Goal: Transaction & Acquisition: Obtain resource

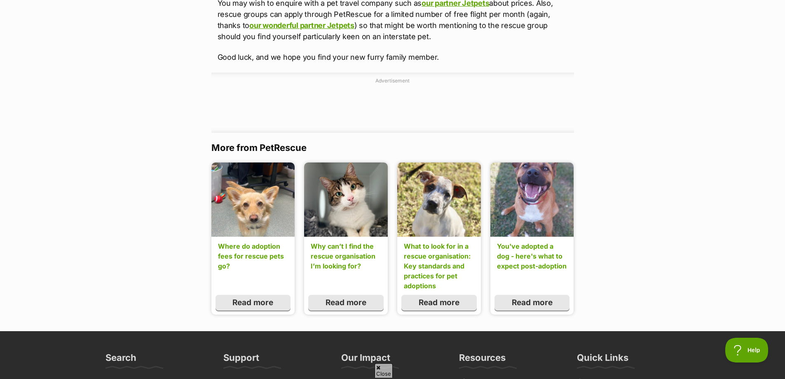
scroll to position [371, 0]
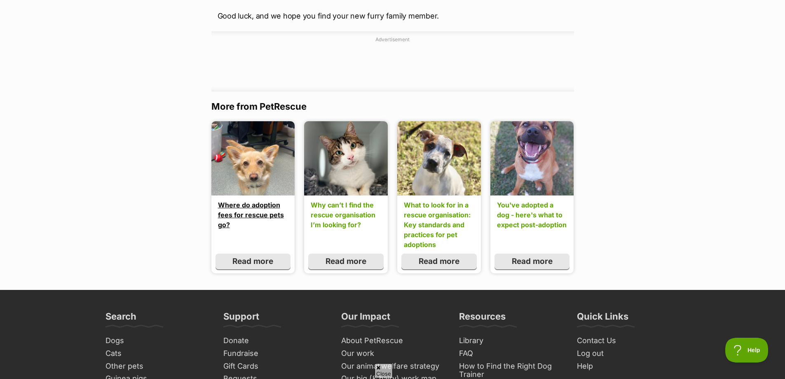
click at [246, 206] on link "Where do adoption fees for rescue pets go?" at bounding box center [253, 215] width 70 height 30
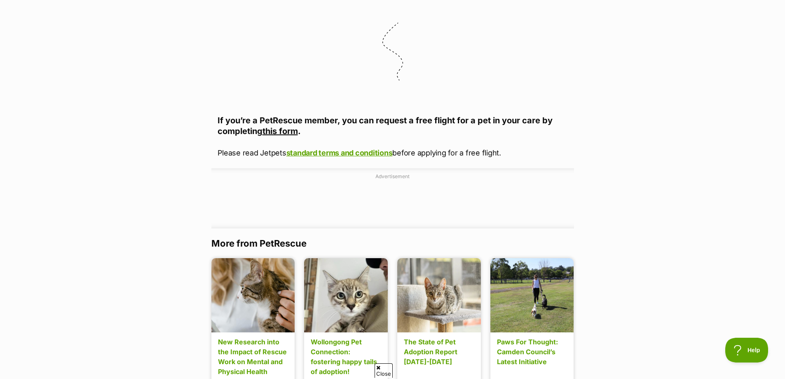
scroll to position [1689, 0]
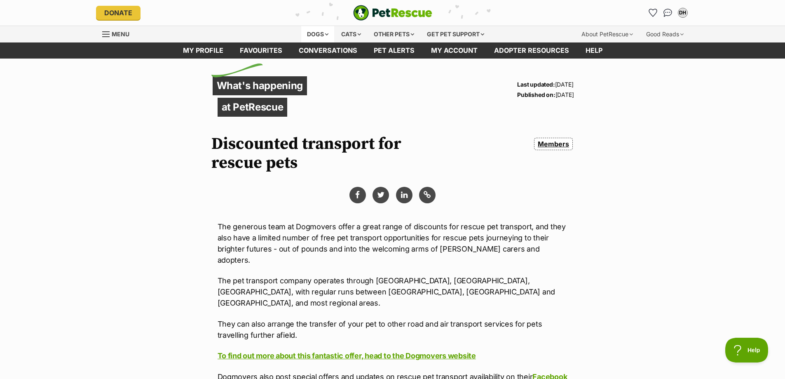
click at [314, 32] on div "Dogs" at bounding box center [317, 34] width 33 height 16
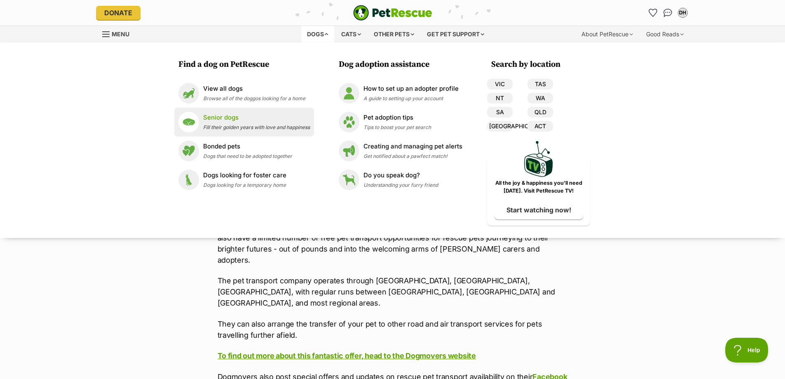
click at [224, 122] on p "Senior dogs" at bounding box center [256, 117] width 107 height 9
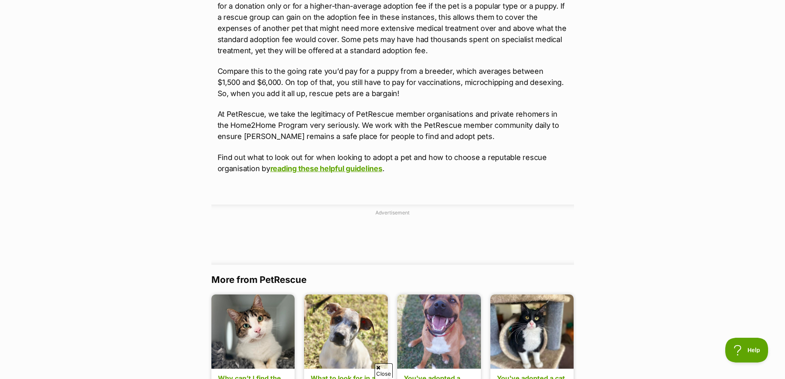
scroll to position [700, 0]
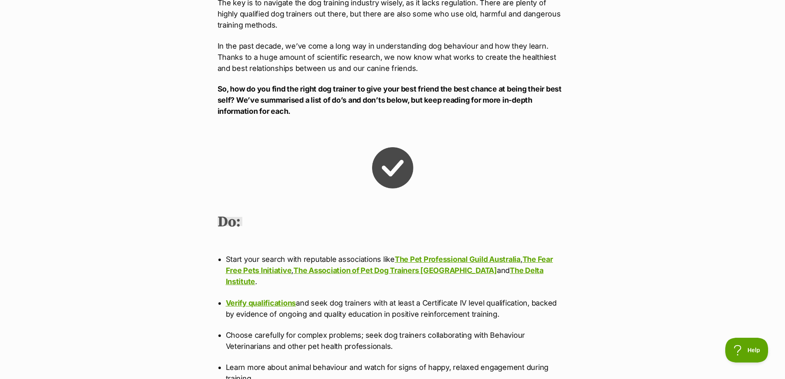
scroll to position [783, 0]
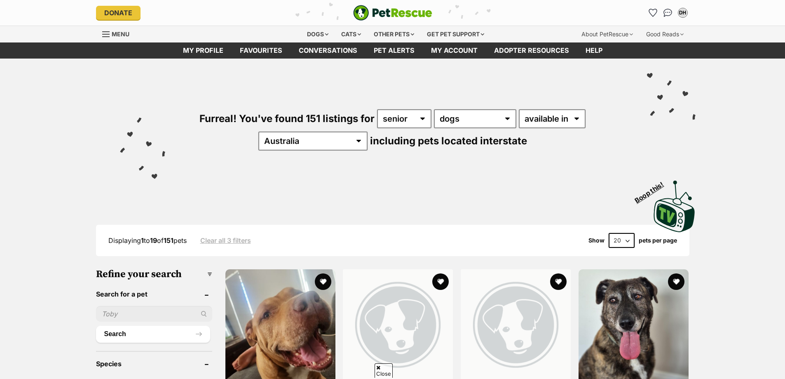
scroll to position [247, 0]
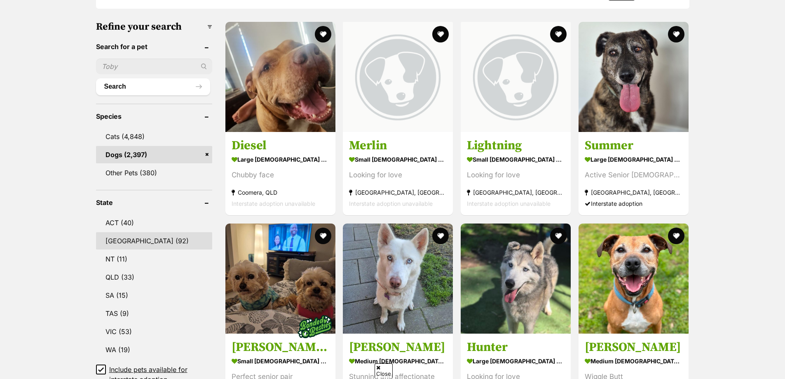
click at [115, 241] on link "NSW (92)" at bounding box center [154, 240] width 116 height 17
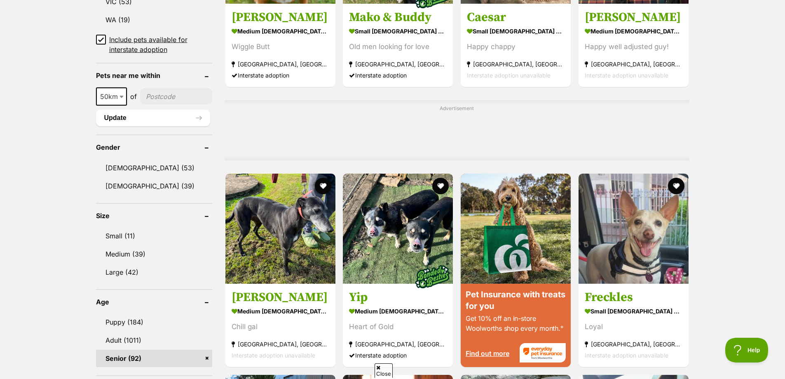
scroll to position [618, 0]
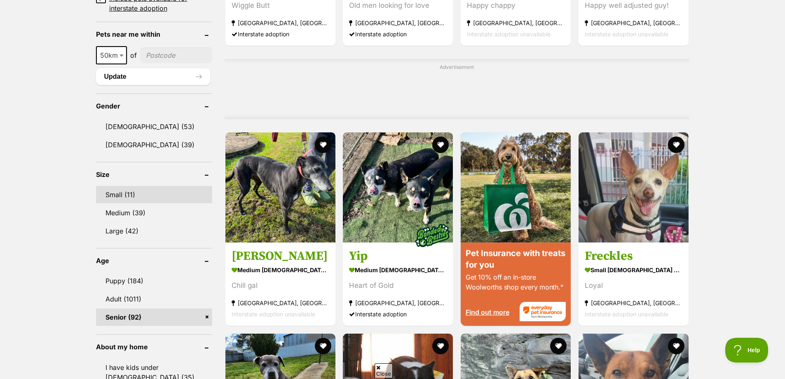
click at [113, 198] on link "Small (11)" at bounding box center [154, 194] width 116 height 17
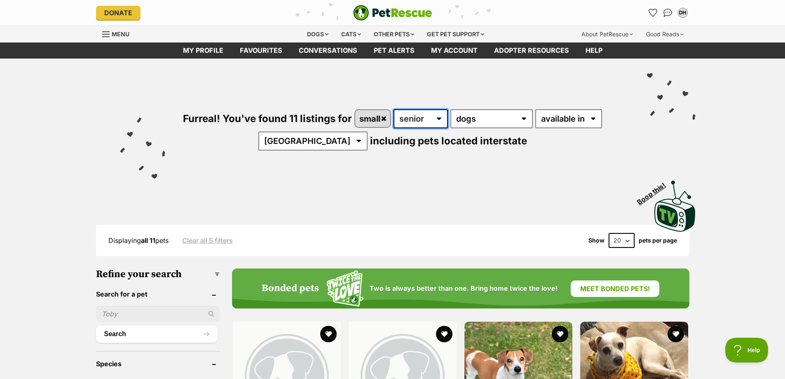
click at [423, 123] on select "any age puppy adult senior" at bounding box center [420, 118] width 54 height 19
select select "any"
click at [393, 109] on select "any age puppy adult senior" at bounding box center [420, 118] width 54 height 19
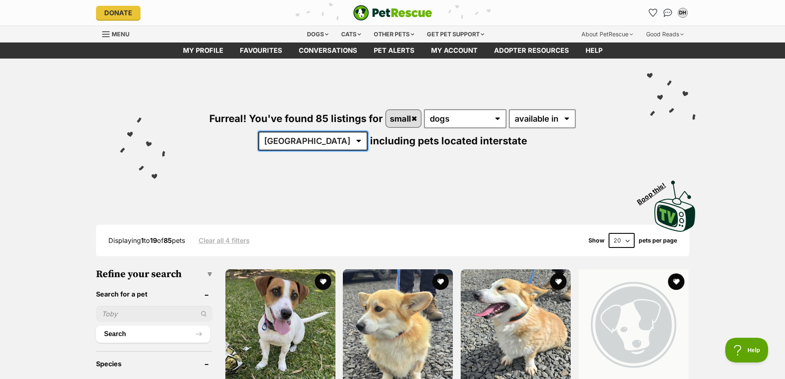
click at [368, 131] on select "[GEOGRAPHIC_DATA] [GEOGRAPHIC_DATA] [GEOGRAPHIC_DATA] [GEOGRAPHIC_DATA] [GEOGRA…" at bounding box center [312, 140] width 109 height 19
select select "any"
click at [368, 131] on select "[GEOGRAPHIC_DATA] [GEOGRAPHIC_DATA] [GEOGRAPHIC_DATA] [GEOGRAPHIC_DATA] [GEOGRA…" at bounding box center [312, 140] width 109 height 19
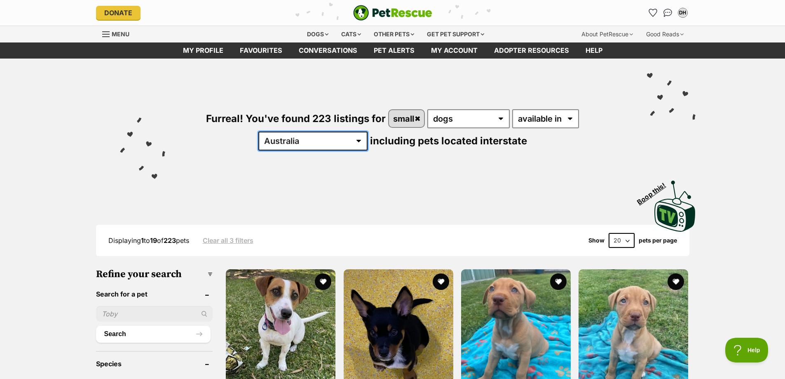
click at [368, 131] on select "Australia ACT NSW NT QLD SA TAS VIC WA" at bounding box center [312, 140] width 109 height 19
select select "[GEOGRAPHIC_DATA]"
click at [368, 131] on select "Australia ACT NSW NT QLD SA TAS VIC WA" at bounding box center [312, 140] width 109 height 19
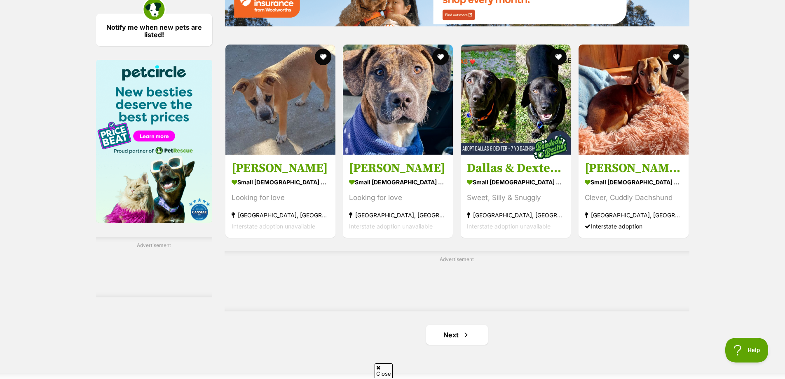
scroll to position [1236, 0]
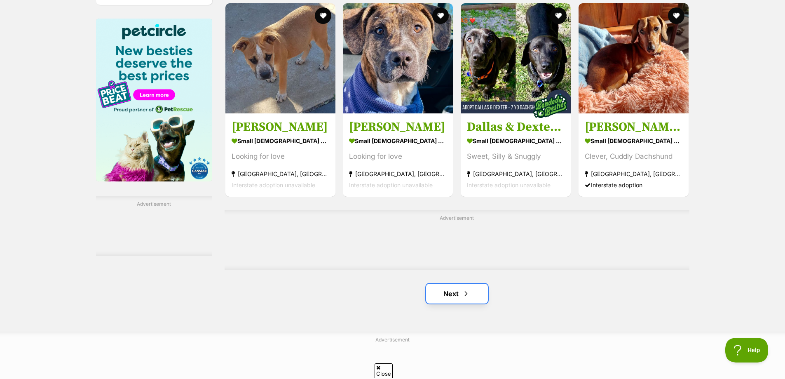
click at [450, 288] on link "Next" at bounding box center [457, 293] width 62 height 20
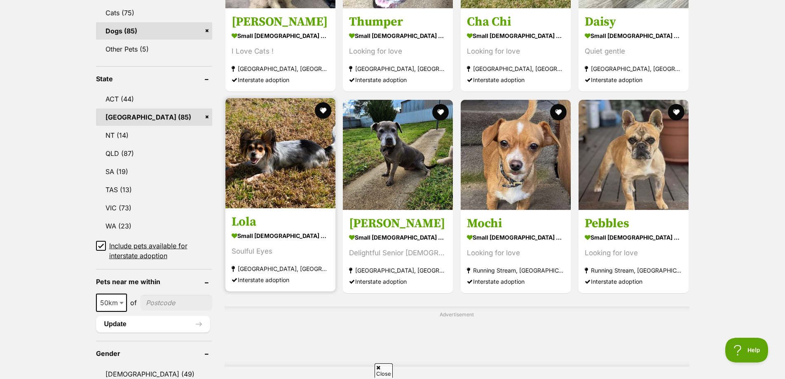
drag, startPoint x: 287, startPoint y: 171, endPoint x: 287, endPoint y: 188, distance: 16.5
click at [287, 188] on img at bounding box center [280, 153] width 110 height 110
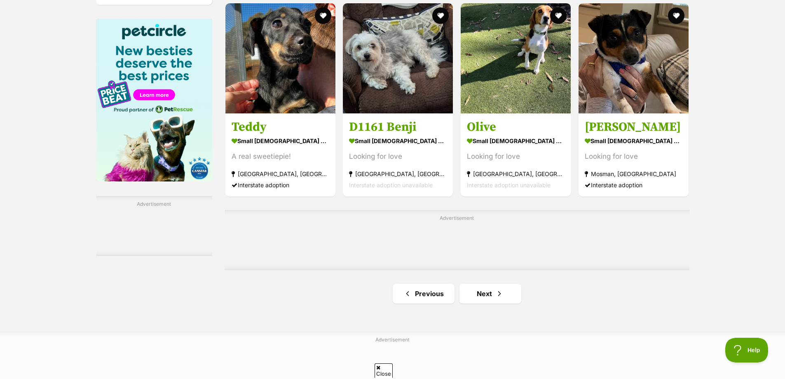
scroll to position [1277, 0]
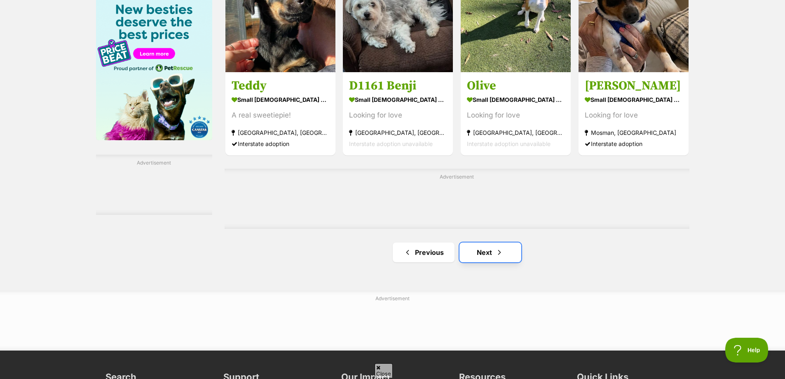
click at [487, 250] on link "Next" at bounding box center [490, 252] width 62 height 20
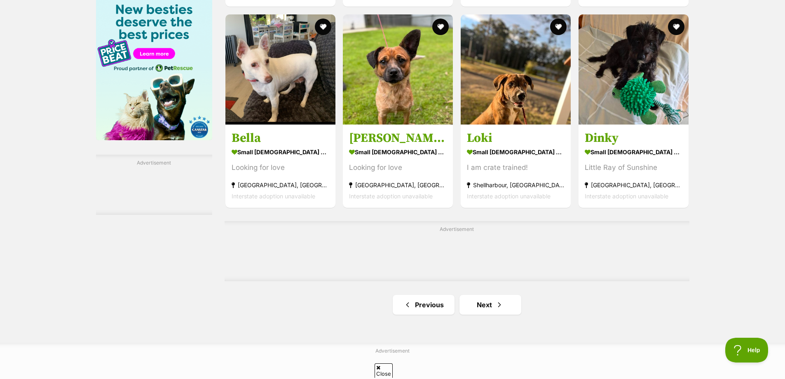
scroll to position [1318, 0]
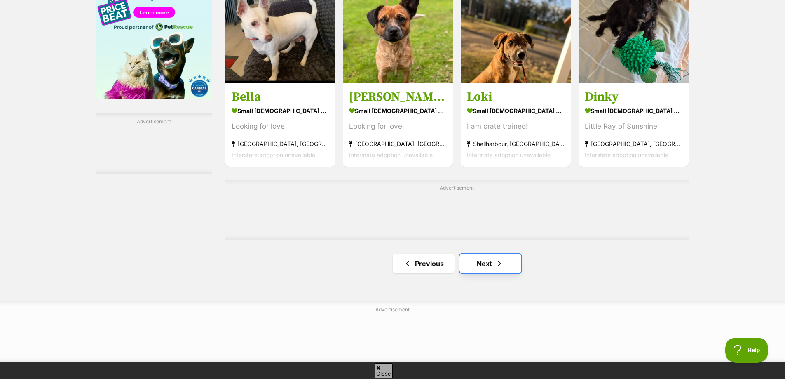
click at [489, 259] on link "Next" at bounding box center [490, 263] width 62 height 20
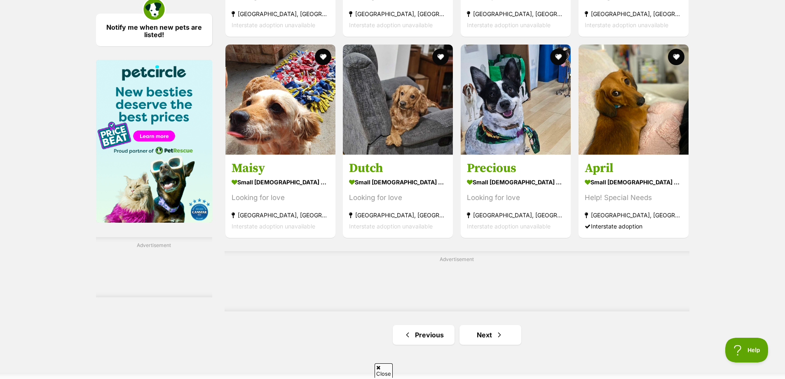
scroll to position [1277, 0]
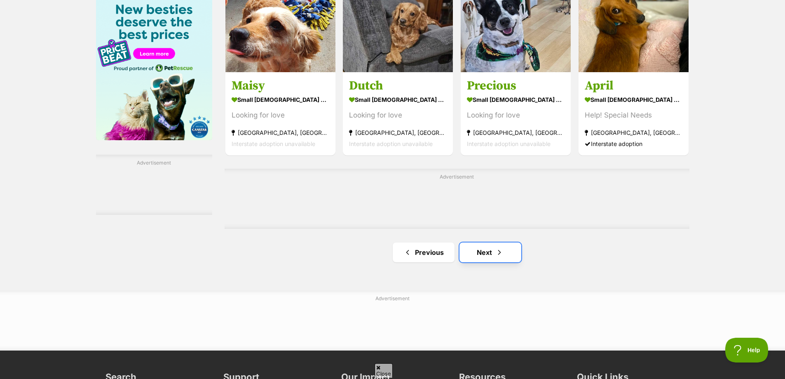
click at [489, 250] on link "Next" at bounding box center [490, 252] width 62 height 20
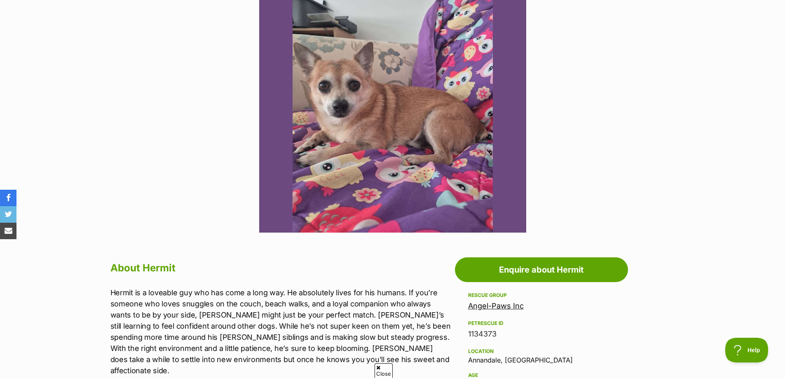
scroll to position [247, 0]
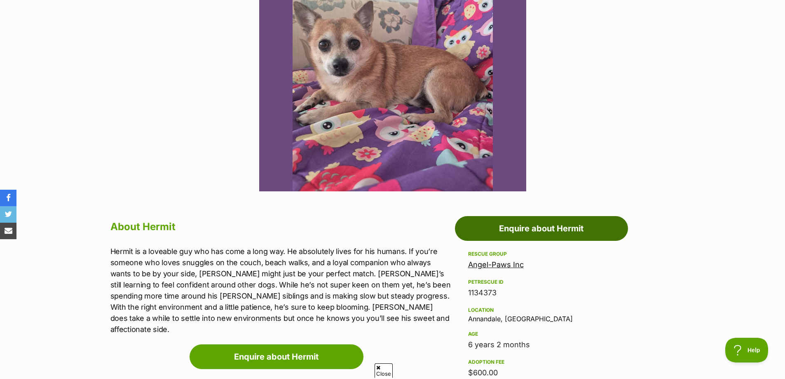
click at [536, 224] on link "Enquire about Hermit" at bounding box center [541, 228] width 173 height 25
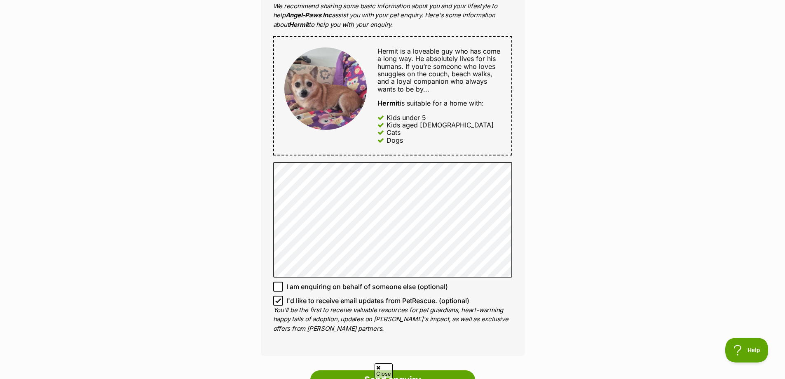
scroll to position [453, 0]
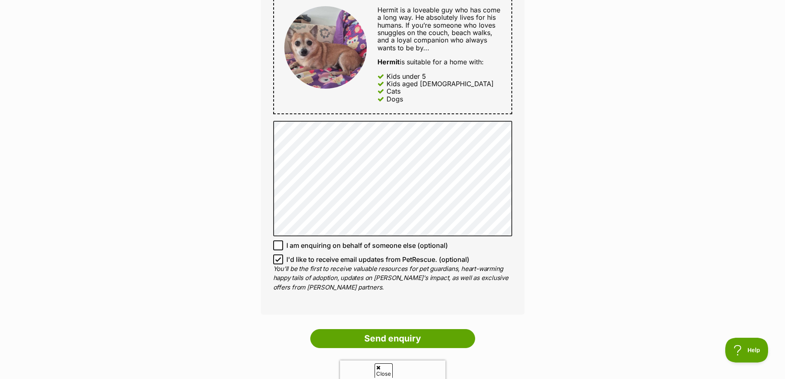
click at [277, 260] on icon at bounding box center [278, 259] width 6 height 6
click at [277, 260] on input "I'd like to receive email updates from PetRescue. (optional)" at bounding box center [278, 259] width 10 height 10
checkbox input "false"
click at [403, 339] on input "Send enquiry" at bounding box center [392, 338] width 165 height 19
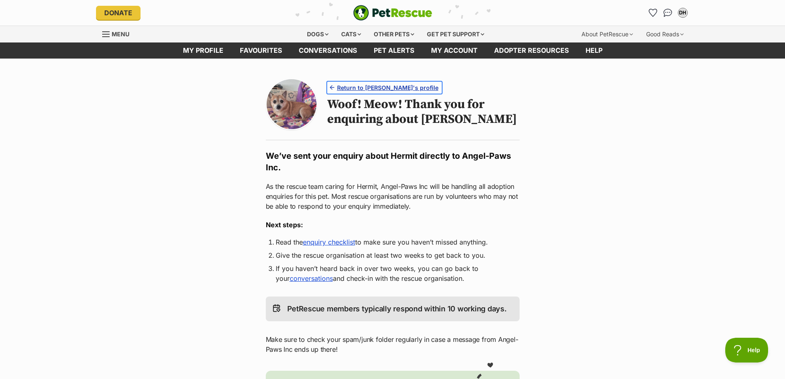
click at [356, 86] on span "Return to Hermit's profile" at bounding box center [387, 87] width 101 height 9
